Goal: Communication & Community: Answer question/provide support

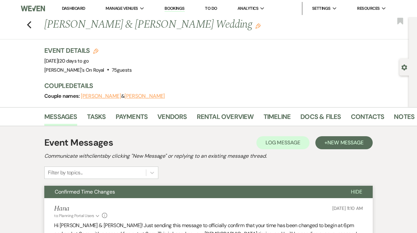
click at [71, 10] on link "Dashboard" at bounding box center [73, 9] width 23 height 6
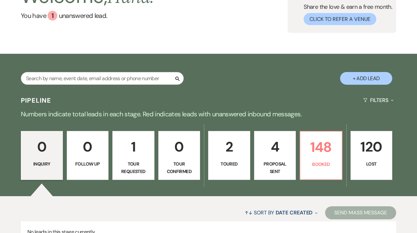
click at [270, 167] on p "Proposal Sent" at bounding box center [275, 167] width 34 height 15
select select "6"
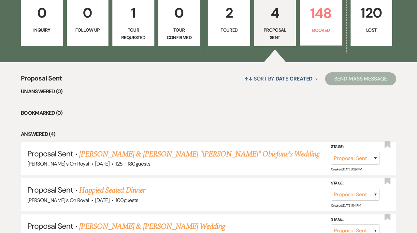
scroll to position [205, 0]
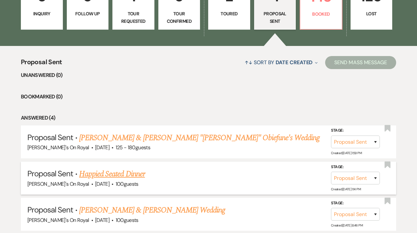
click at [137, 173] on link "Happied Seated Dinner" at bounding box center [112, 174] width 66 height 12
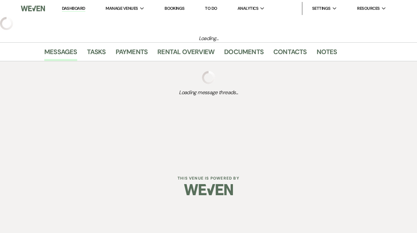
select select "6"
select select "20"
select select "9"
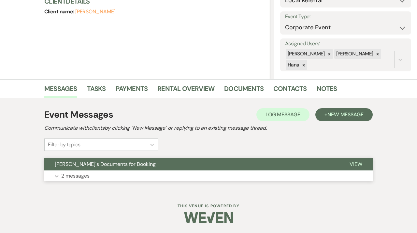
click at [201, 167] on button "[PERSON_NAME]'s Documents for Booking" at bounding box center [191, 164] width 295 height 12
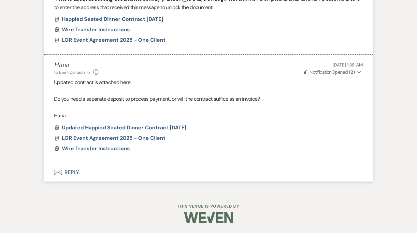
scroll to position [425, 0]
click at [166, 126] on span "Updated Happied Seated Dinner Contract [DATE]" at bounding box center [124, 127] width 124 height 7
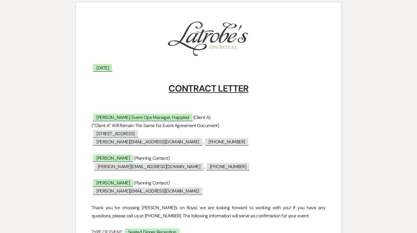
scroll to position [0, 0]
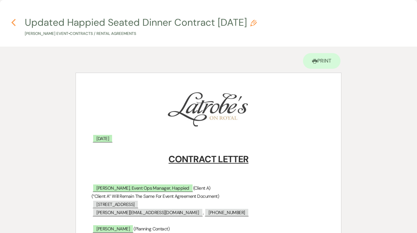
click at [13, 20] on icon "Previous" at bounding box center [13, 23] width 5 height 8
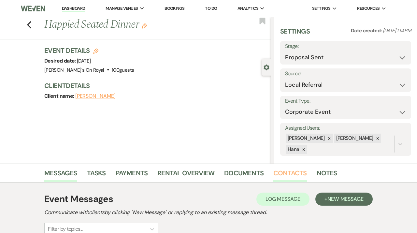
click at [280, 175] on link "Contacts" at bounding box center [290, 175] width 34 height 14
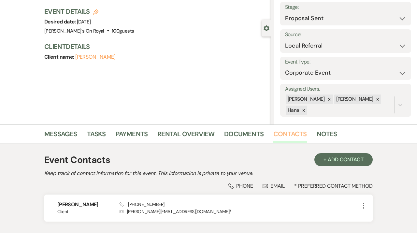
scroll to position [85, 0]
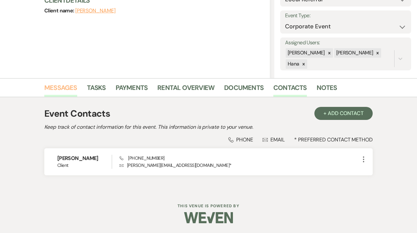
click at [66, 85] on link "Messages" at bounding box center [60, 89] width 33 height 14
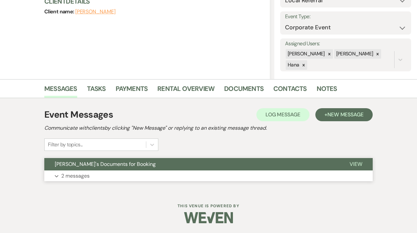
click at [99, 165] on span "[PERSON_NAME]'s Documents for Booking" at bounding box center [105, 164] width 101 height 7
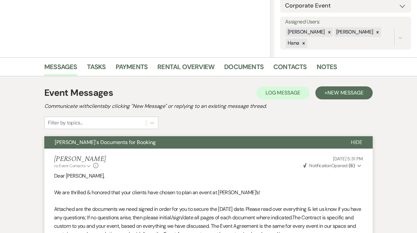
scroll to position [0, 0]
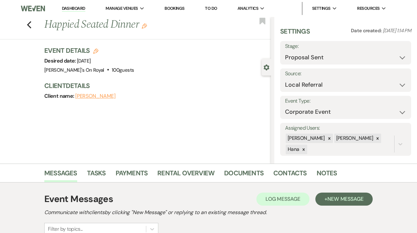
click at [77, 8] on link "Dashboard" at bounding box center [73, 9] width 23 height 6
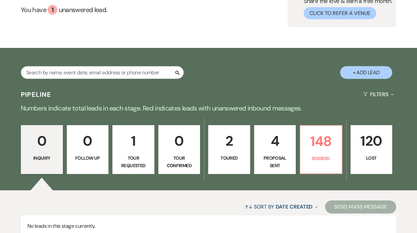
scroll to position [76, 0]
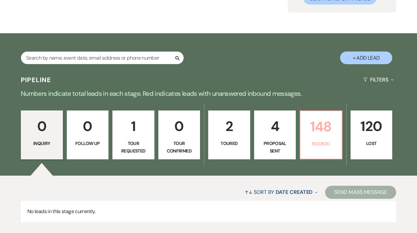
click at [335, 138] on link "148 Booked" at bounding box center [321, 134] width 43 height 49
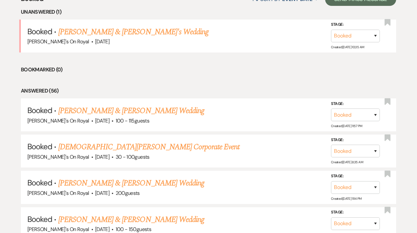
scroll to position [134, 0]
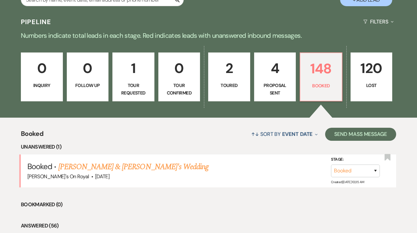
click at [284, 73] on p "4" at bounding box center [275, 68] width 34 height 22
select select "6"
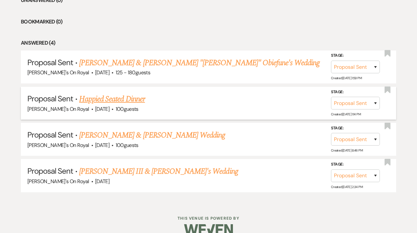
scroll to position [292, 0]
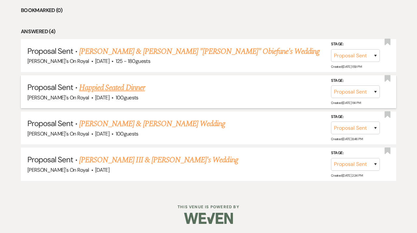
click at [136, 94] on div "[PERSON_NAME]'s On Royal · [DATE] · 100 guests" at bounding box center [208, 97] width 362 height 8
click at [136, 90] on link "Happied Seated Dinner" at bounding box center [112, 88] width 66 height 12
select select "6"
select select "20"
select select "9"
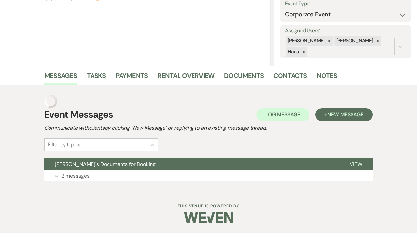
scroll to position [5, 0]
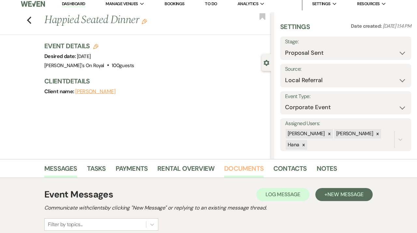
click at [241, 168] on link "Documents" at bounding box center [243, 170] width 39 height 14
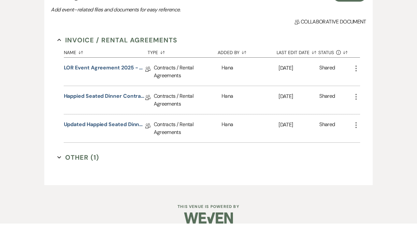
scroll to position [210, 0]
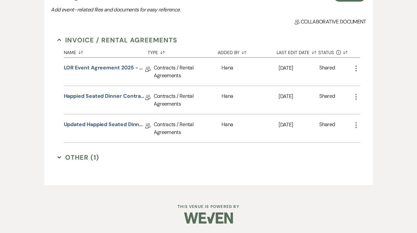
click at [118, 120] on div "Updated Happied Seated Dinner Contract [DATE] Collab Doc" at bounding box center [109, 128] width 90 height 28
click at [117, 123] on link "Updated Happied Seated Dinner Contract [DATE]" at bounding box center [104, 126] width 81 height 10
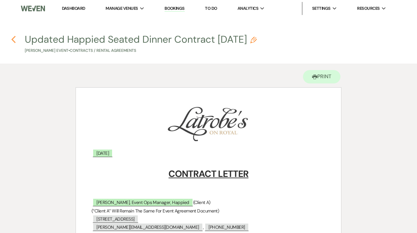
click at [15, 37] on use "button" at bounding box center [13, 39] width 4 height 7
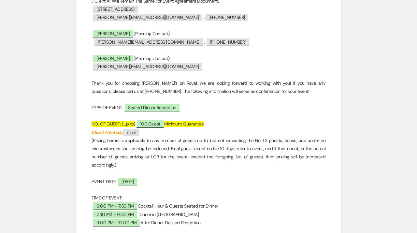
select select "6"
select select "20"
select select "9"
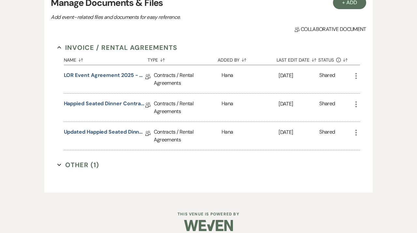
scroll to position [202, 0]
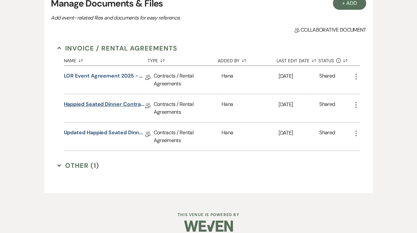
click at [122, 106] on link "Happied Seated Dinner Contract [DATE]" at bounding box center [104, 105] width 81 height 10
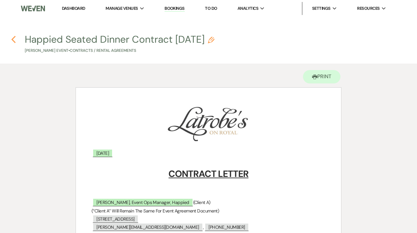
click at [12, 39] on use "button" at bounding box center [13, 39] width 4 height 7
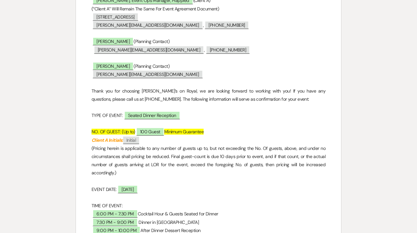
select select "6"
select select "20"
select select "9"
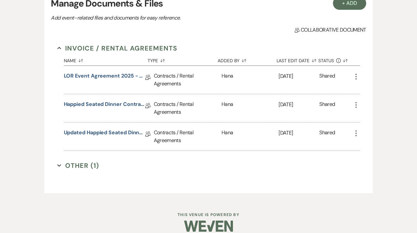
click at [356, 107] on use "button" at bounding box center [355, 105] width 1 height 6
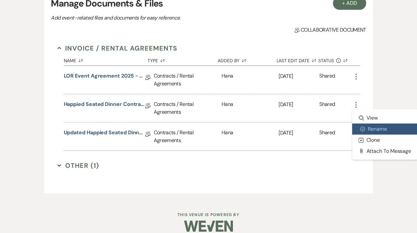
click at [368, 129] on button "Settings Gear Rename" at bounding box center [385, 128] width 66 height 11
select select "10"
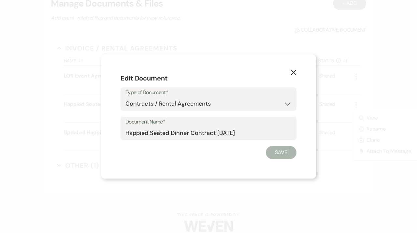
click at [125, 133] on div "Document Name* Happied Seated Dinner Contract [DATE]" at bounding box center [209, 128] width 176 height 23
click at [127, 133] on input "Happied Seated Dinner Contract [DATE]" at bounding box center [208, 133] width 166 height 13
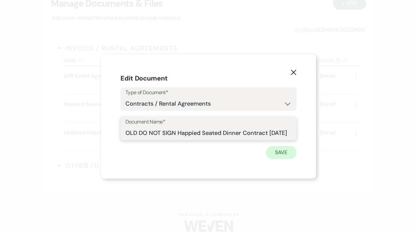
type input "OLD DO NOT SIGN Happied Seated Dinner Contract [DATE]"
click at [280, 151] on button "Save" at bounding box center [281, 152] width 31 height 13
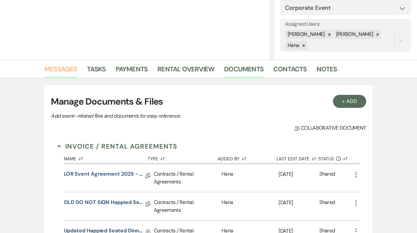
click at [64, 67] on link "Messages" at bounding box center [60, 71] width 33 height 14
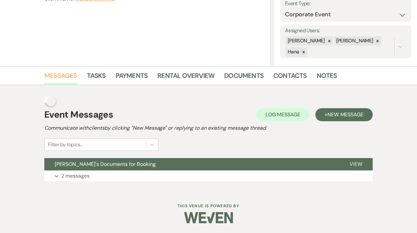
scroll to position [84, 0]
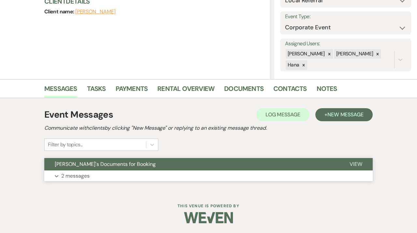
click at [114, 166] on span "[PERSON_NAME]'s Documents for Booking" at bounding box center [105, 164] width 101 height 7
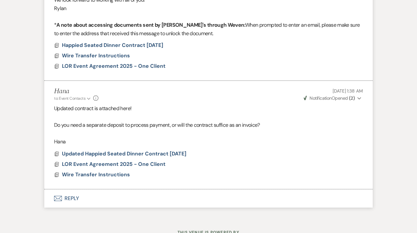
scroll to position [399, 0]
click at [116, 199] on button "Envelope Reply" at bounding box center [208, 198] width 328 height 18
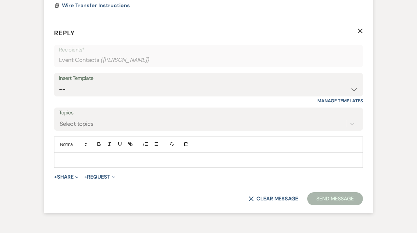
scroll to position [568, 0]
click at [100, 166] on div at bounding box center [208, 159] width 308 height 15
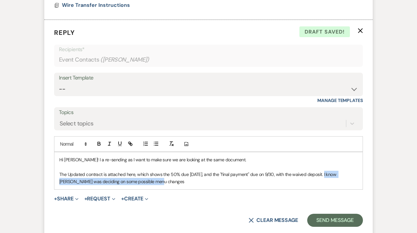
drag, startPoint x: 321, startPoint y: 172, endPoint x: 321, endPoint y: 180, distance: 8.1
click at [321, 180] on p "The Updated contract is attached here, which shows the 50% due [DATE], and the …" at bounding box center [208, 178] width 298 height 15
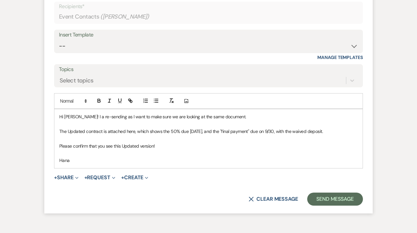
scroll to position [614, 0]
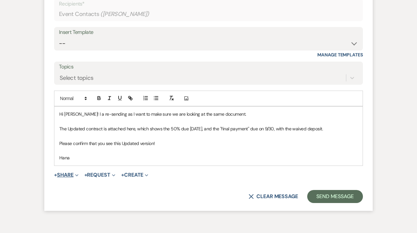
click at [73, 173] on button "+ Share Expand" at bounding box center [66, 174] width 24 height 5
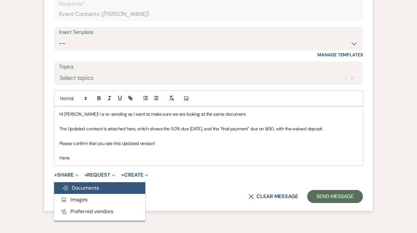
click at [95, 189] on span "Doc Upload Documents" at bounding box center [80, 187] width 37 height 7
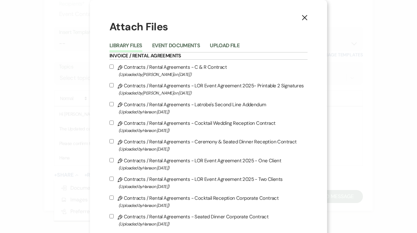
click at [185, 42] on li "Event Documents" at bounding box center [181, 46] width 58 height 11
click at [184, 44] on button "Event Documents" at bounding box center [176, 47] width 48 height 9
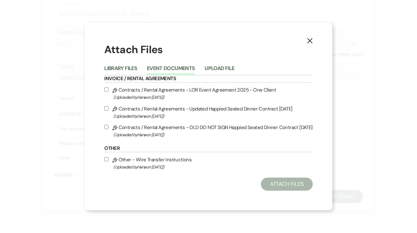
click at [117, 110] on icon "Pencil" at bounding box center [114, 109] width 5 height 5
click at [108, 110] on input "Pencil Contracts / Rental Agreements - Updated Happied Seated Dinner Contract […" at bounding box center [106, 108] width 4 height 4
checkbox input "true"
click at [114, 88] on label "Pencil Contracts / Rental Agreements - LOR Event Agreement 2025 - One Client (U…" at bounding box center [208, 93] width 208 height 15
click at [108, 88] on input "Pencil Contracts / Rental Agreements - LOR Event Agreement 2025 - One Client (U…" at bounding box center [106, 89] width 4 height 4
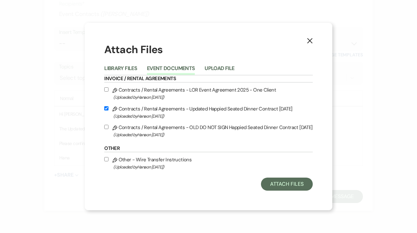
checkbox input "true"
click at [114, 163] on label "Pencil Other - Wire Transfer Instructions (Uploaded by [PERSON_NAME] on [DATE] )" at bounding box center [208, 162] width 208 height 15
click at [108, 161] on input "Pencil Other - Wire Transfer Instructions (Uploaded by [PERSON_NAME] on [DATE] )" at bounding box center [106, 159] width 4 height 4
checkbox input "true"
click at [297, 183] on button "Attach Files" at bounding box center [287, 184] width 52 height 13
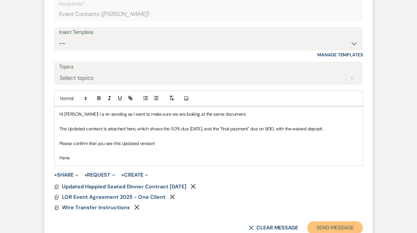
click at [330, 226] on button "Send Message" at bounding box center [335, 227] width 56 height 13
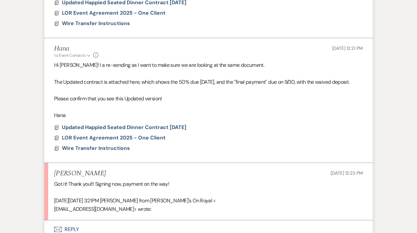
scroll to position [576, 0]
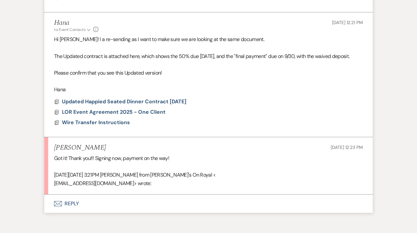
click at [153, 204] on button "Envelope Reply" at bounding box center [208, 203] width 328 height 18
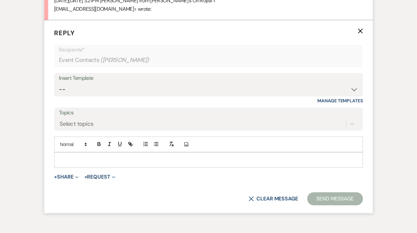
scroll to position [750, 0]
click at [118, 161] on p at bounding box center [208, 159] width 298 height 7
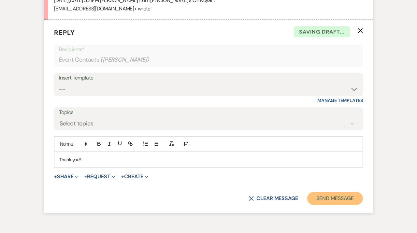
click at [330, 197] on button "Send Message" at bounding box center [335, 198] width 56 height 13
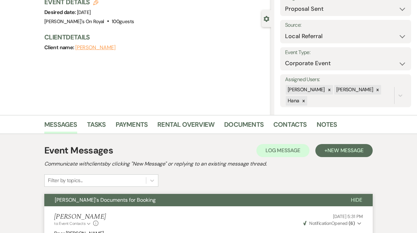
scroll to position [0, 0]
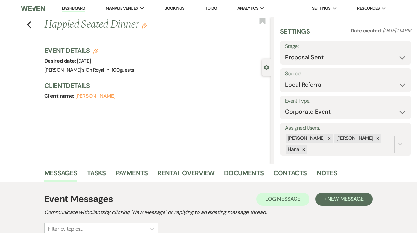
click at [74, 8] on link "Dashboard" at bounding box center [73, 9] width 23 height 6
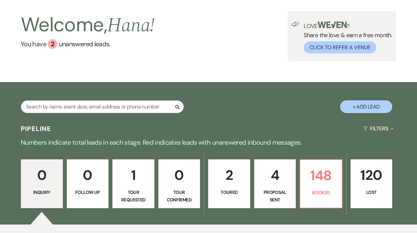
scroll to position [46, 0]
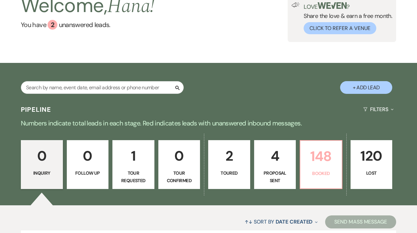
click at [326, 171] on p "Booked" at bounding box center [321, 173] width 34 height 7
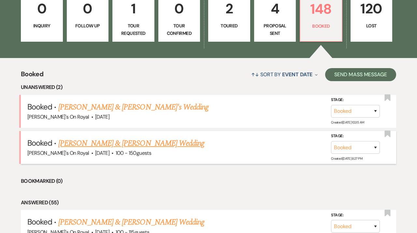
click at [163, 144] on link "[PERSON_NAME] & [PERSON_NAME] Wedding" at bounding box center [131, 143] width 146 height 12
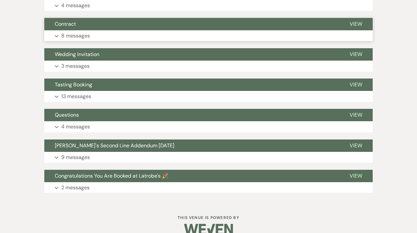
scroll to position [2707, 0]
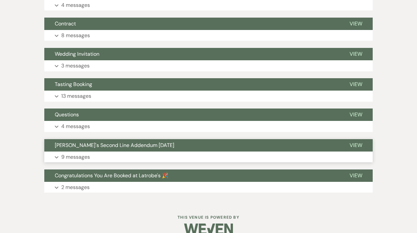
click at [149, 142] on button "[PERSON_NAME]'s Second Line Addendum [DATE]" at bounding box center [191, 145] width 295 height 12
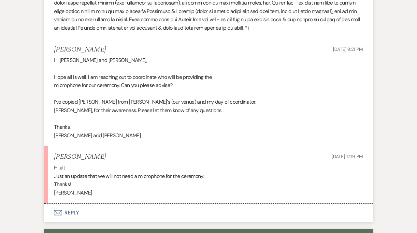
scroll to position [2107, 0]
click at [158, 207] on button "Envelope Reply" at bounding box center [208, 213] width 328 height 18
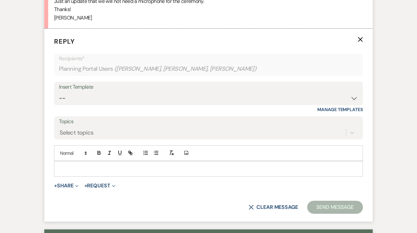
scroll to position [2283, 0]
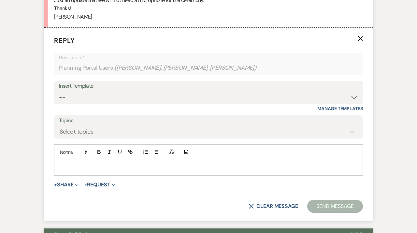
click at [129, 164] on p at bounding box center [208, 167] width 298 height 7
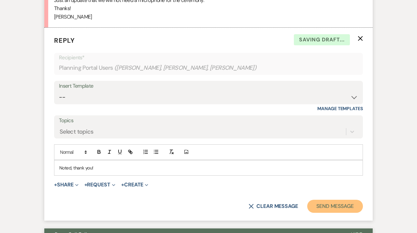
click at [323, 200] on button "Send Message" at bounding box center [335, 206] width 56 height 13
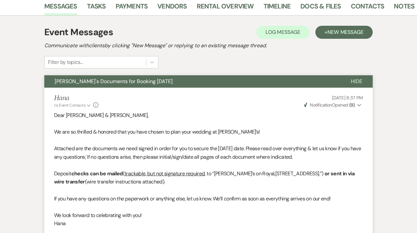
scroll to position [0, 0]
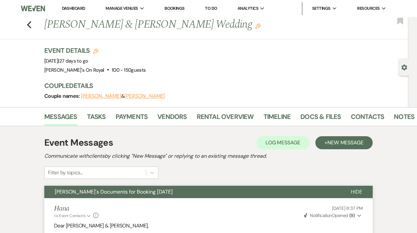
click at [71, 10] on link "Dashboard" at bounding box center [73, 9] width 23 height 6
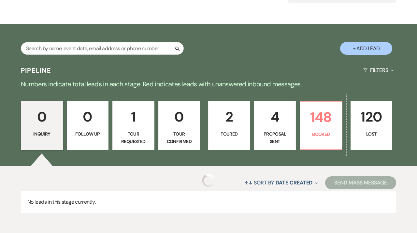
scroll to position [96, 0]
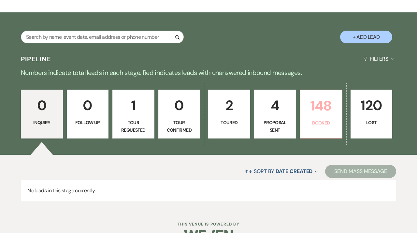
click at [311, 115] on p "148" at bounding box center [321, 106] width 34 height 22
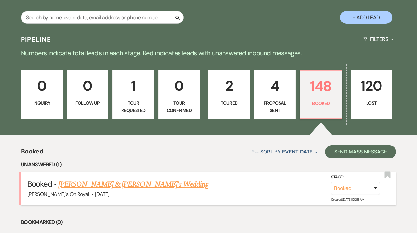
scroll to position [83, 0]
